Goal: Transaction & Acquisition: Subscribe to service/newsletter

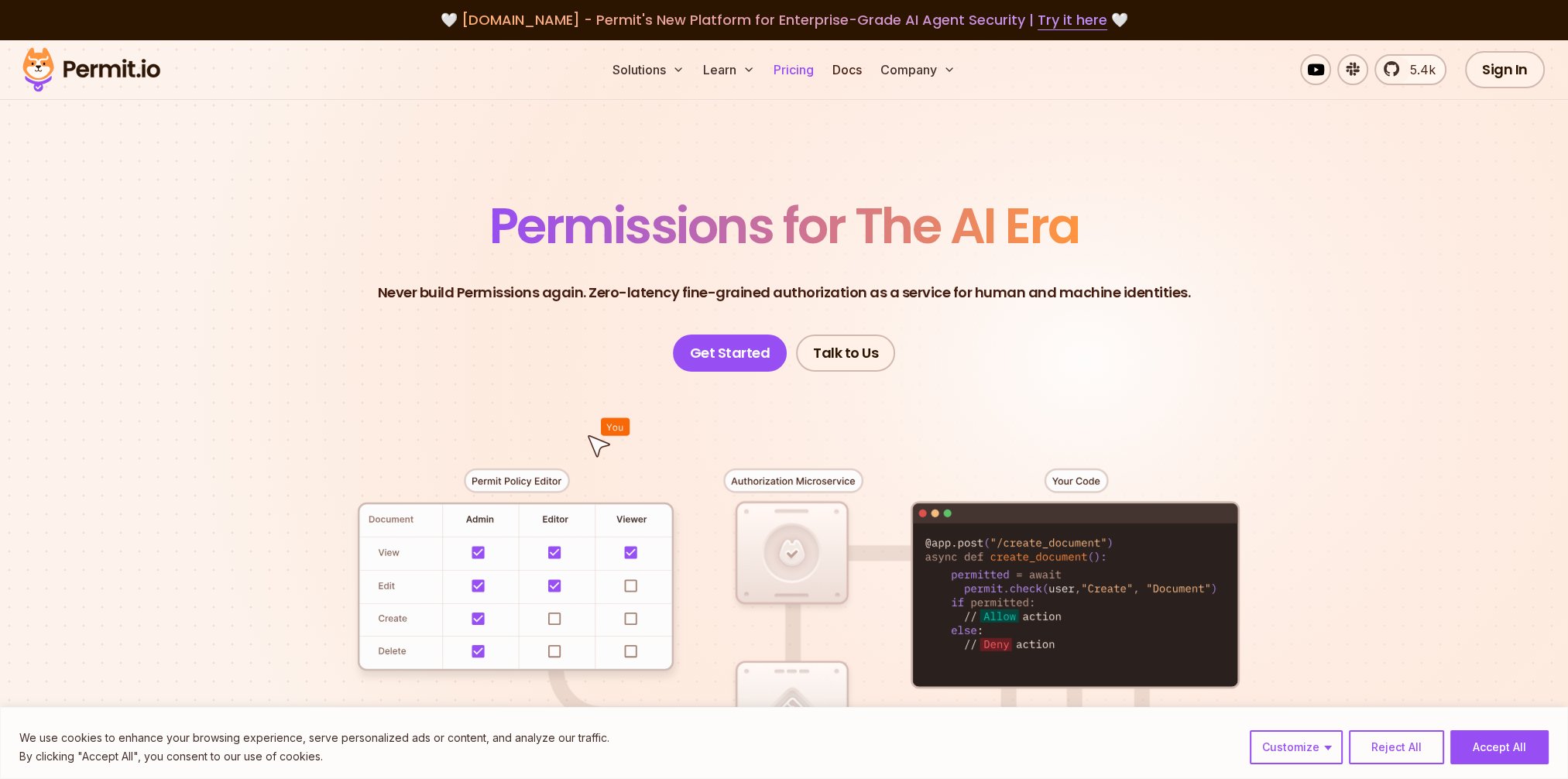
click at [790, 72] on link "Pricing" at bounding box center [793, 69] width 52 height 31
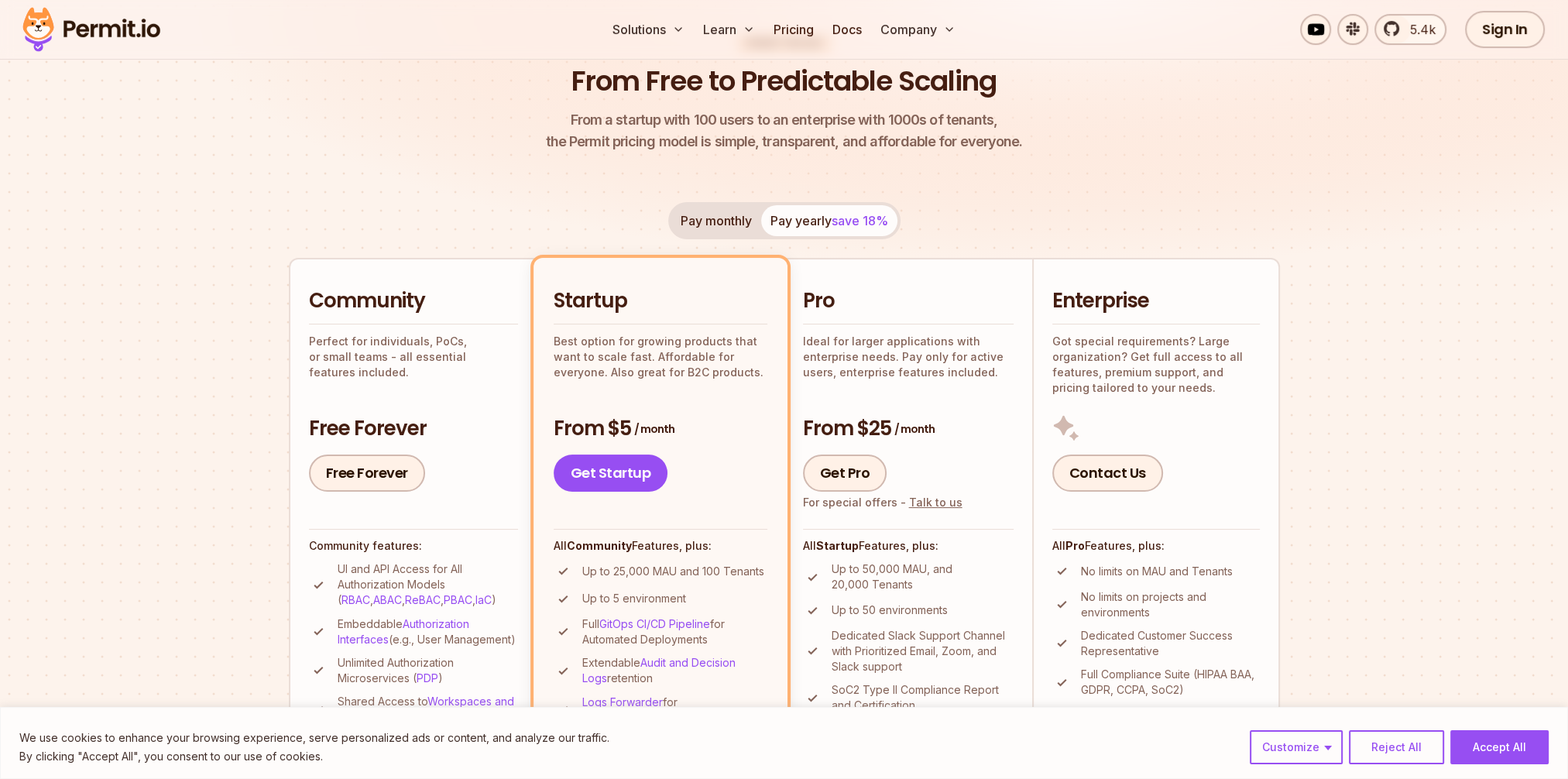
scroll to position [310, 0]
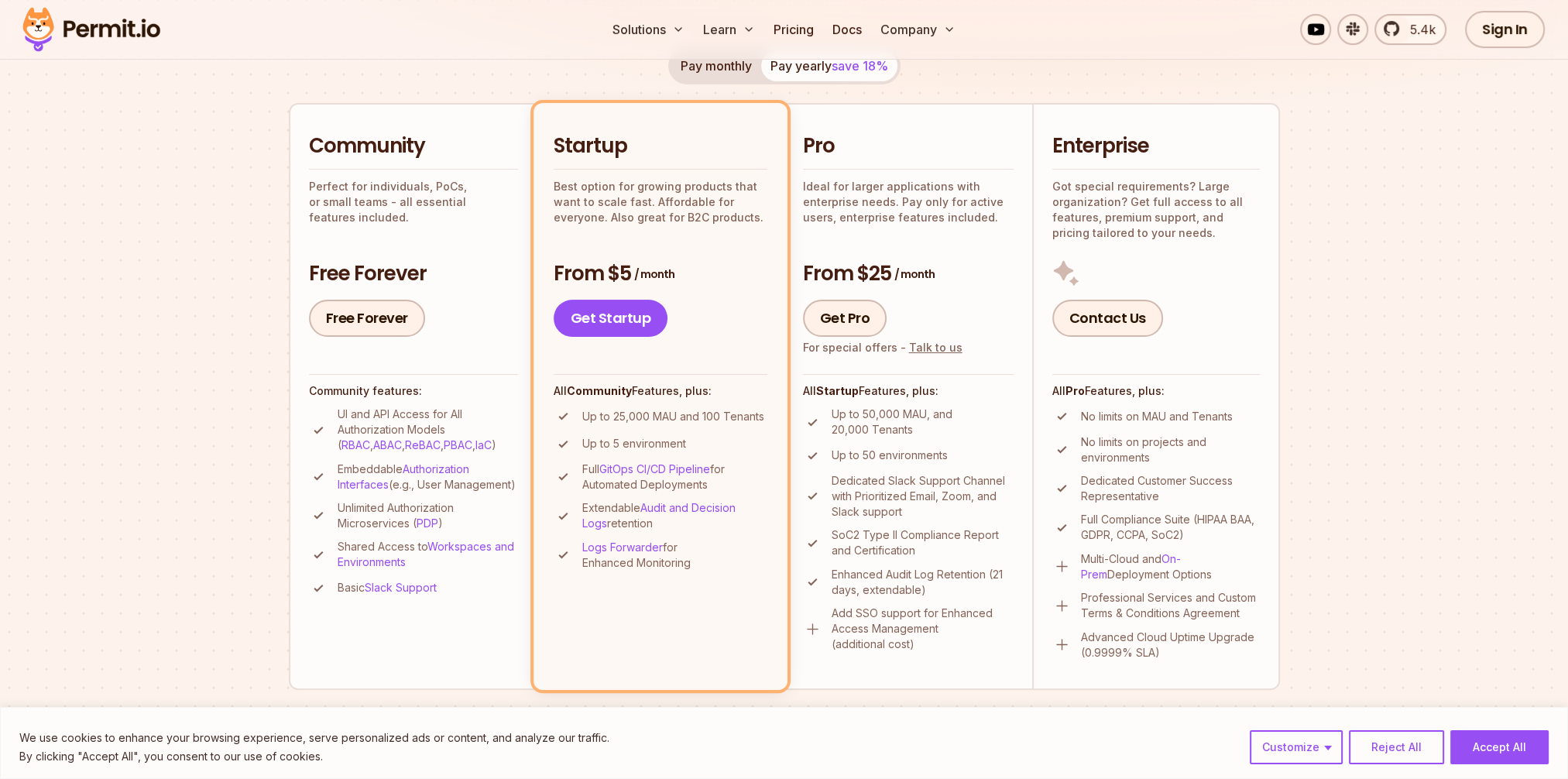
click at [918, 225] on div "Pro Ideal for larger applications with enterprise needs. Pay only for active us…" at bounding box center [908, 234] width 211 height 204
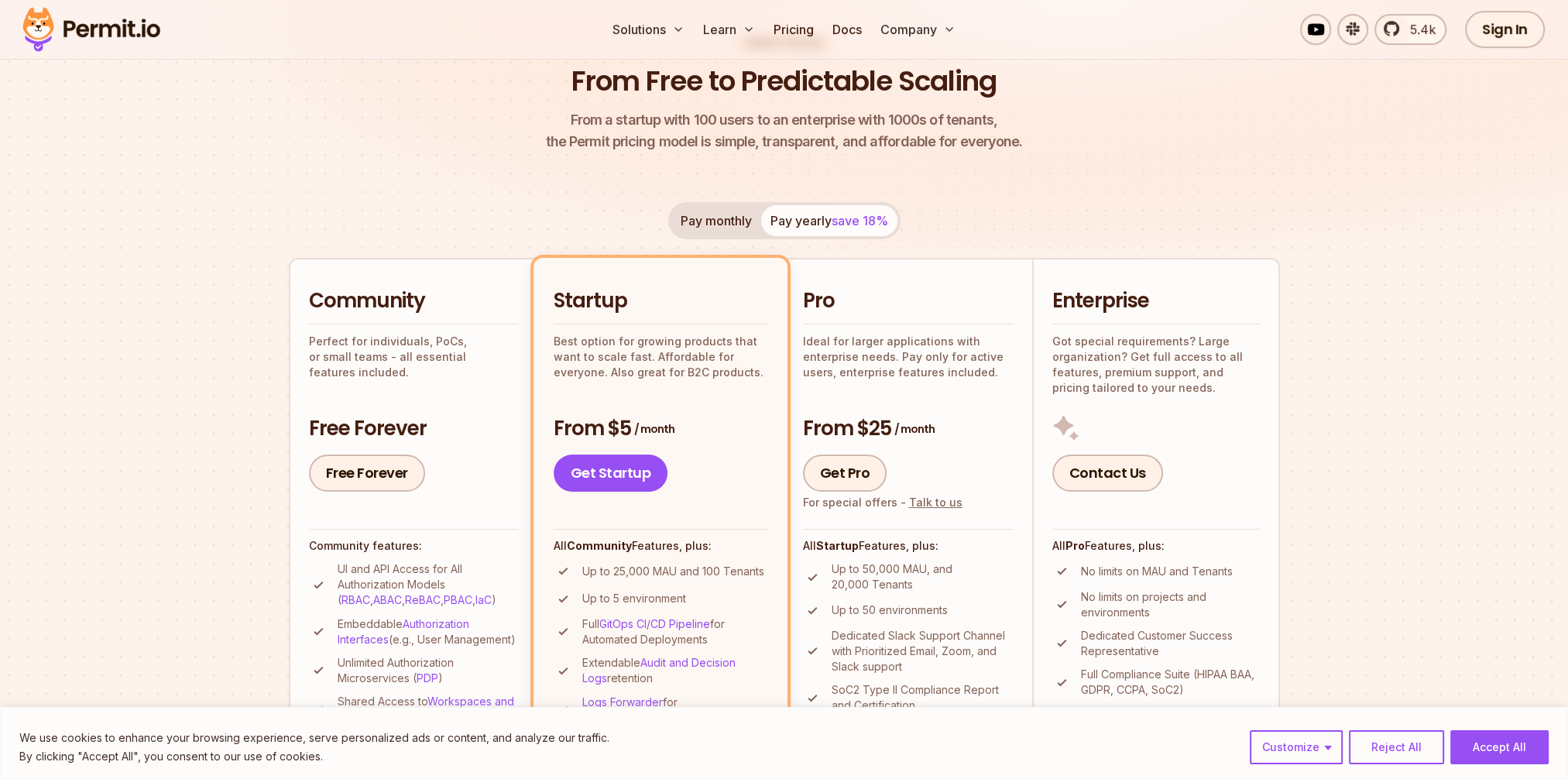
click at [723, 216] on button "Pay monthly" at bounding box center [715, 220] width 90 height 31
click at [808, 224] on button "Pay yearly save 18%" at bounding box center [829, 220] width 136 height 31
click at [731, 217] on button "Pay monthly" at bounding box center [715, 220] width 90 height 31
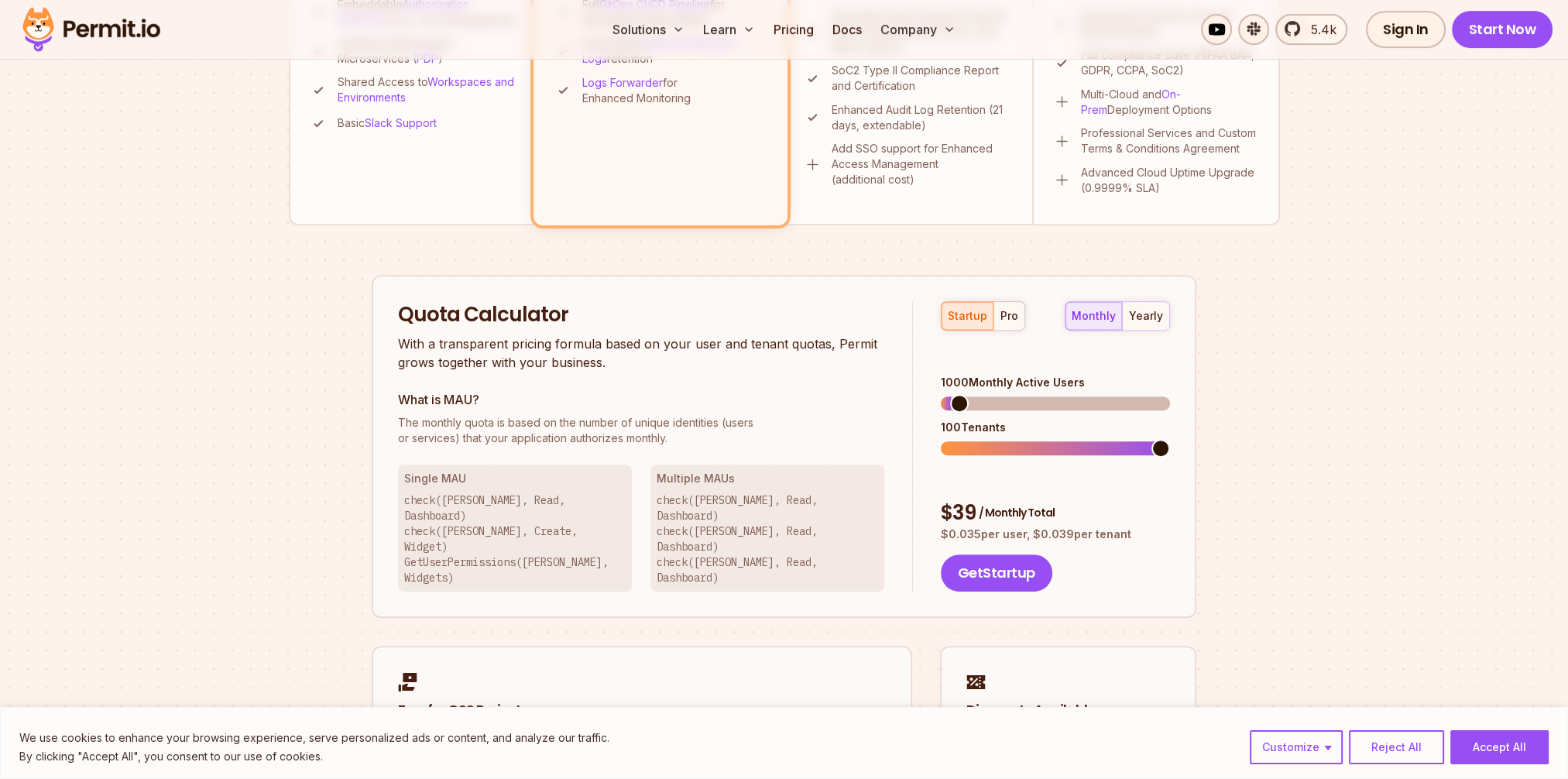
scroll to position [697, 0]
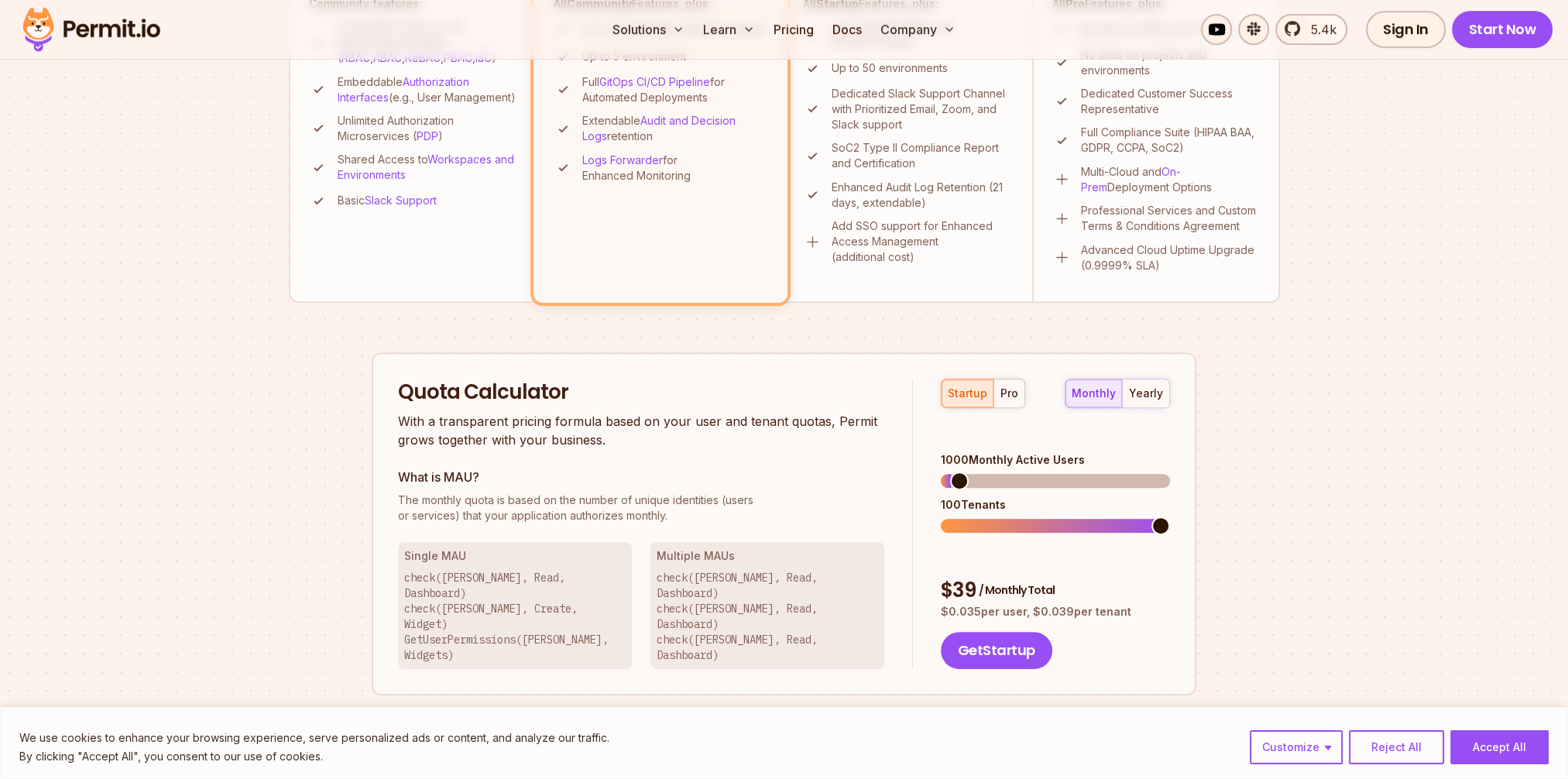
click at [1007, 393] on div "pro" at bounding box center [1009, 392] width 18 height 15
click at [942, 471] on span at bounding box center [951, 480] width 19 height 19
click at [1170, 522] on span at bounding box center [1160, 526] width 19 height 19
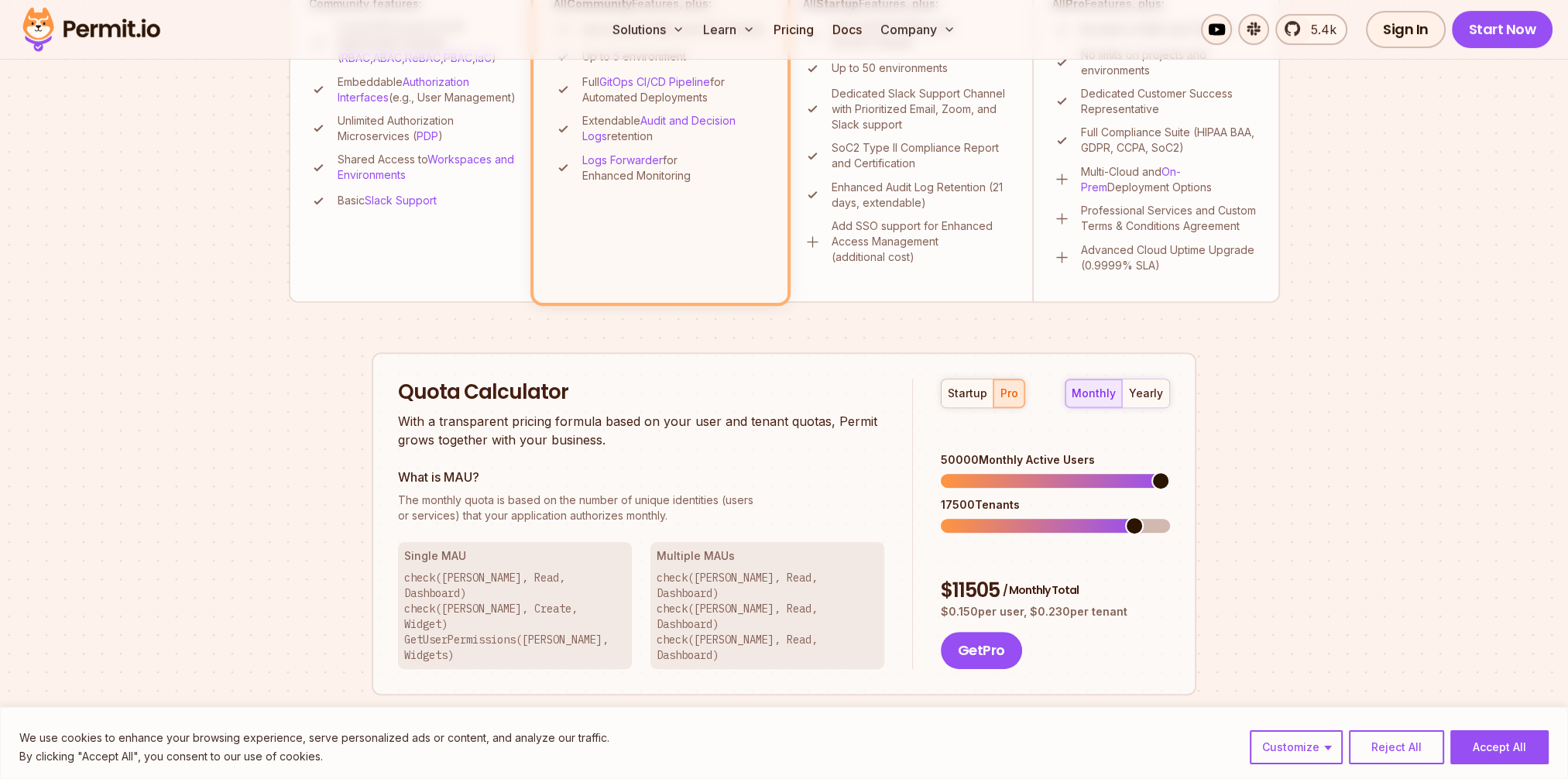
click at [1170, 474] on span at bounding box center [1160, 480] width 19 height 19
